Goal: Information Seeking & Learning: Learn about a topic

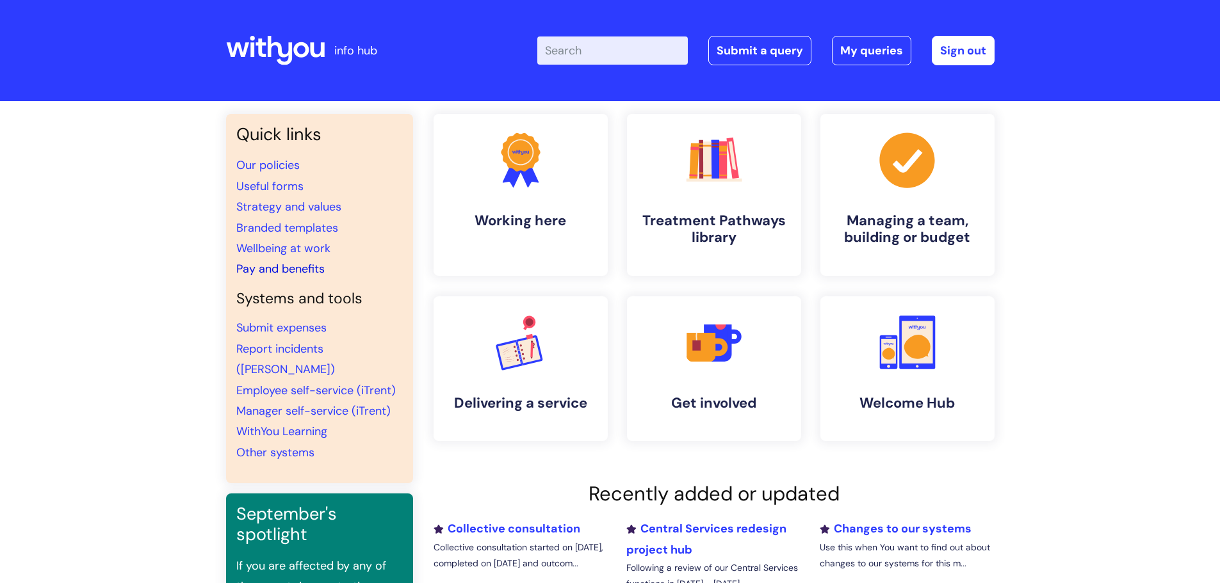
click at [261, 272] on link "Pay and benefits" at bounding box center [280, 268] width 88 height 15
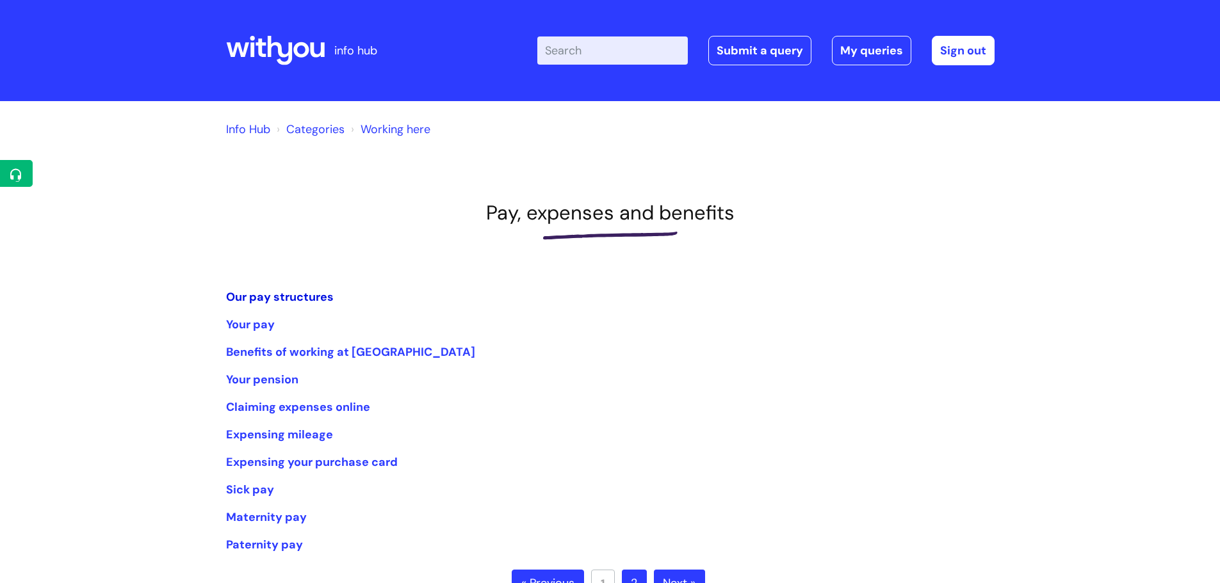
click at [273, 299] on link "Our pay structures" at bounding box center [280, 296] width 108 height 15
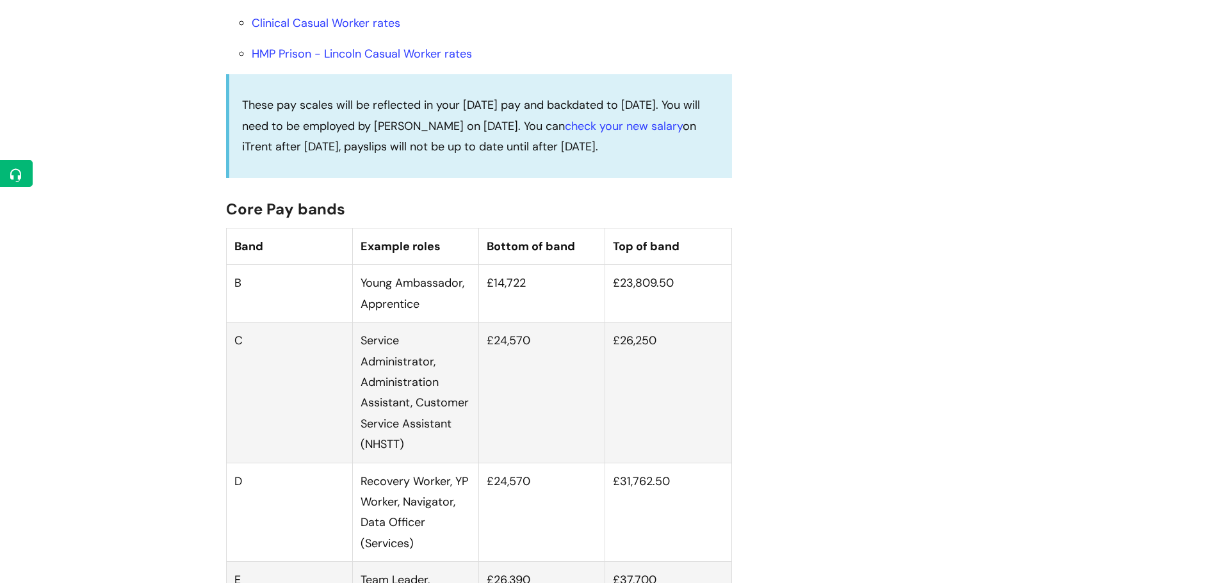
scroll to position [613, 0]
